Goal: Information Seeking & Learning: Learn about a topic

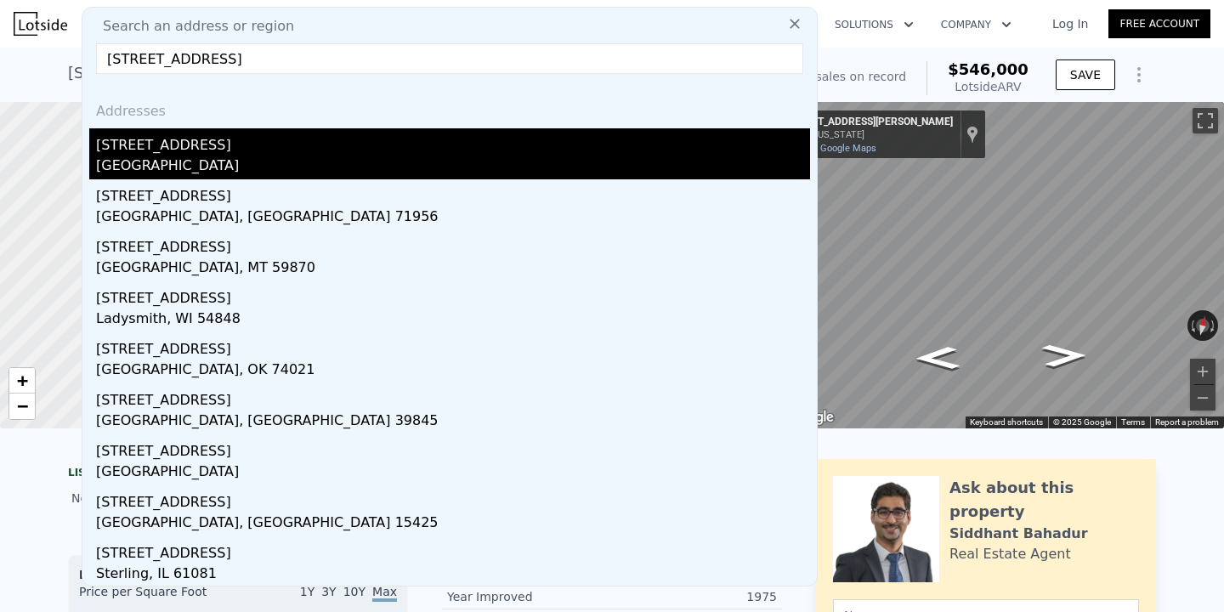
type input "[STREET_ADDRESS]"
click at [340, 140] on div "[STREET_ADDRESS]" at bounding box center [453, 141] width 714 height 27
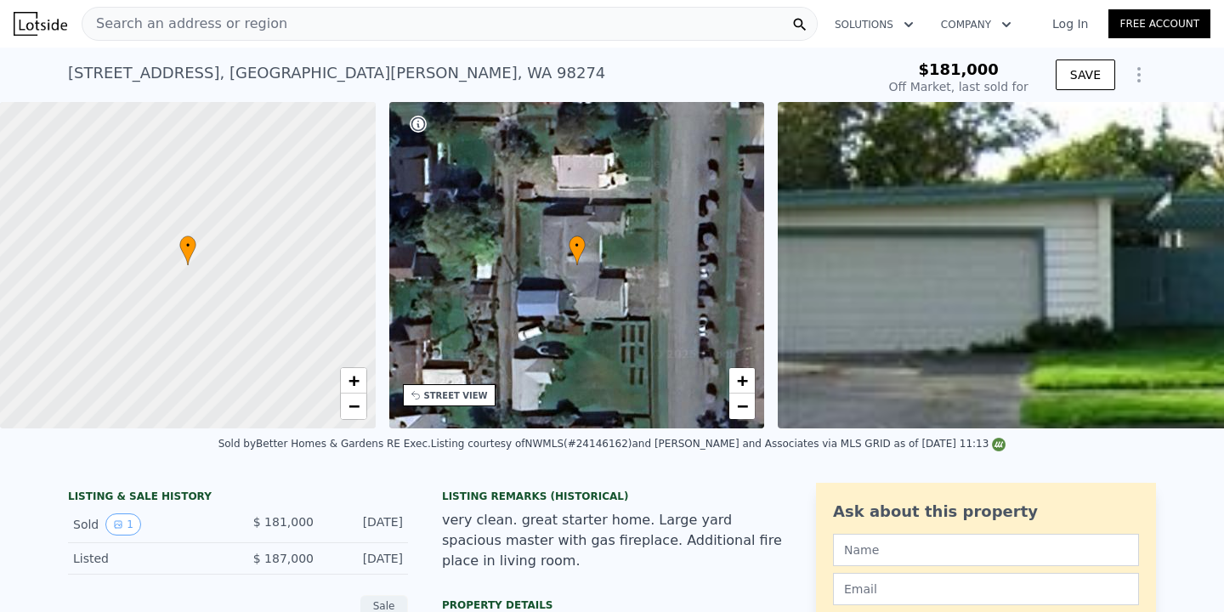
click at [297, 33] on div "Search an address or region" at bounding box center [450, 24] width 736 height 34
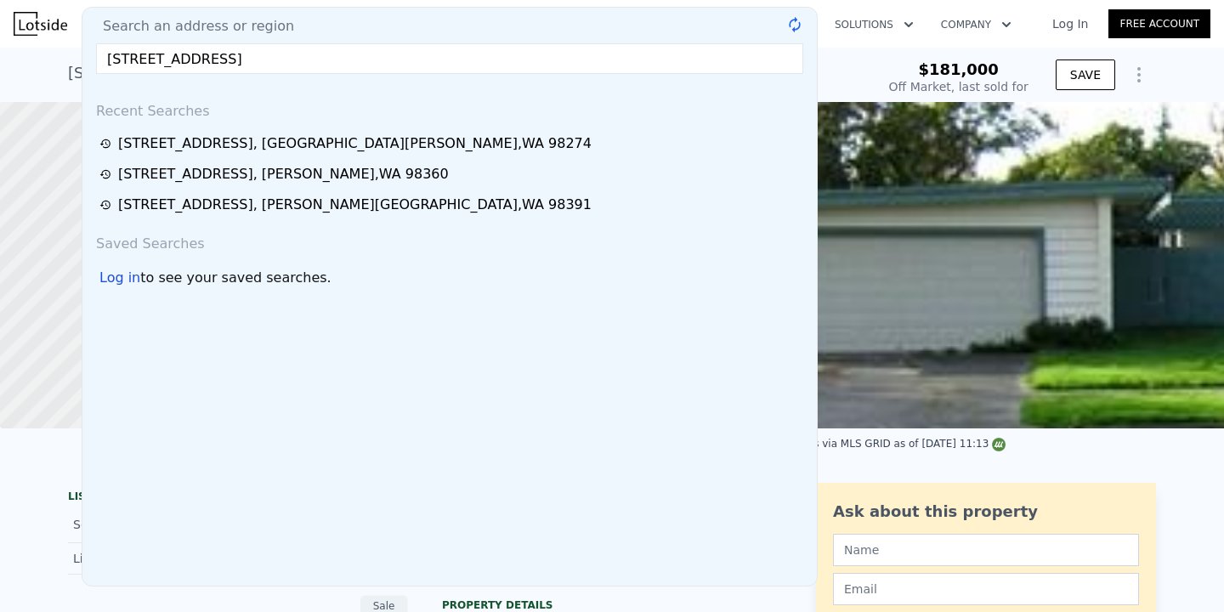
type input "[STREET_ADDRESS]"
type input "$ 685,000"
type input "$ 438,332"
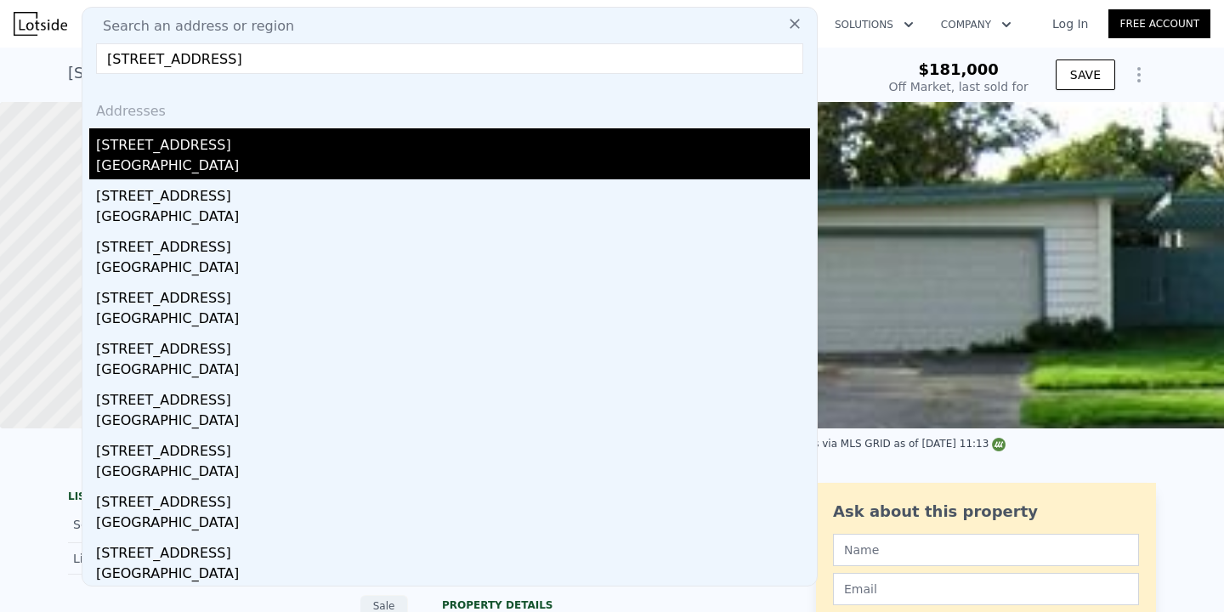
type input "[STREET_ADDRESS]"
click at [307, 146] on div "[STREET_ADDRESS]" at bounding box center [453, 141] width 714 height 27
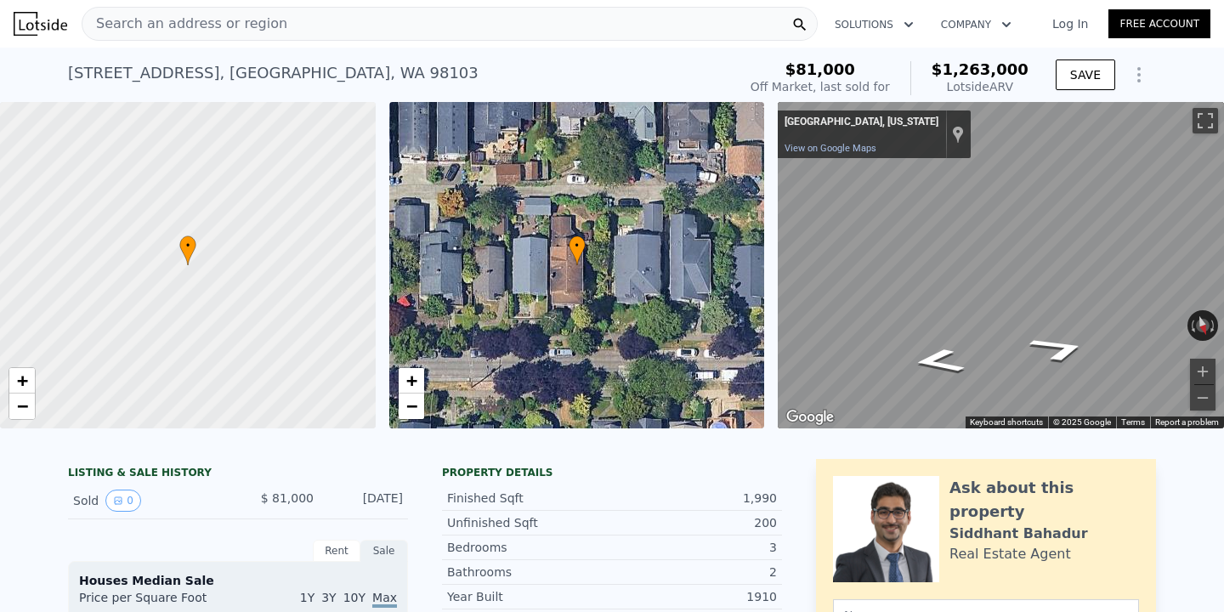
click at [378, 31] on div "Search an address or region" at bounding box center [450, 24] width 736 height 34
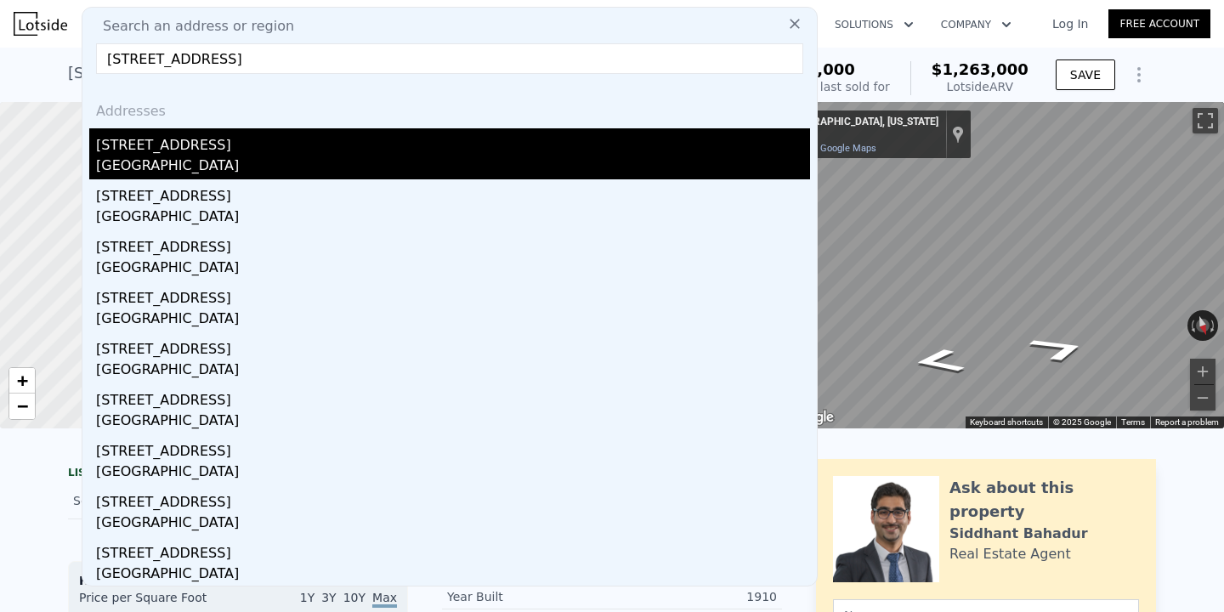
type input "[STREET_ADDRESS]"
click at [258, 131] on div "[STREET_ADDRESS]" at bounding box center [453, 141] width 714 height 27
